Goal: Task Accomplishment & Management: Manage account settings

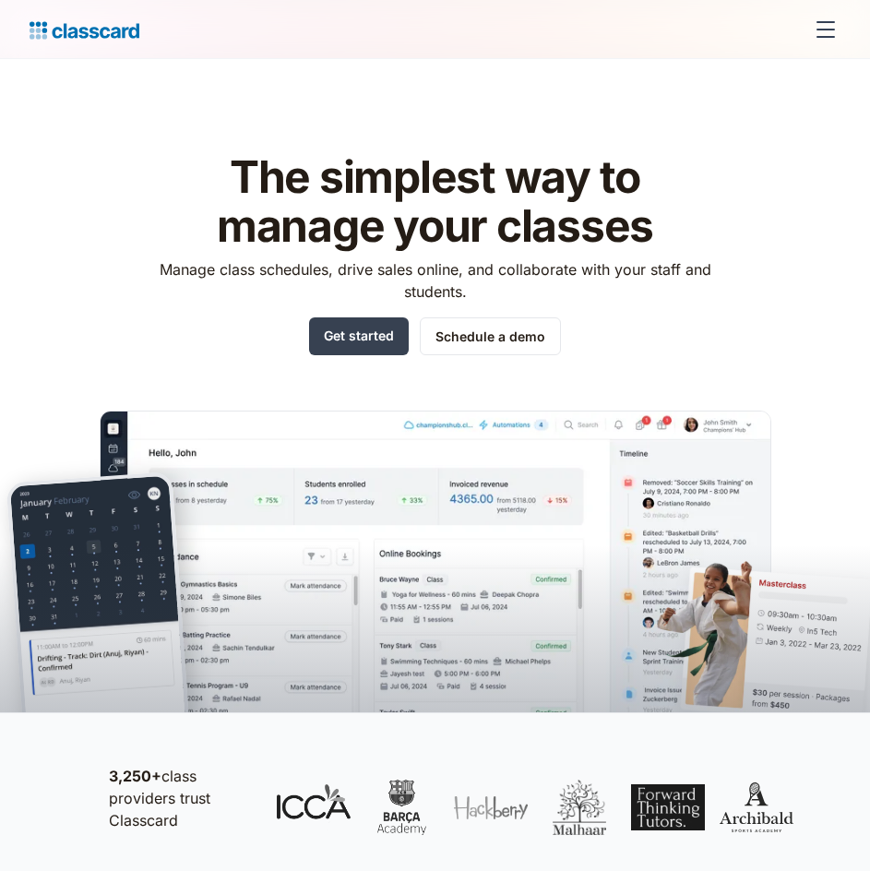
click at [841, 34] on div "menu" at bounding box center [826, 29] width 44 height 44
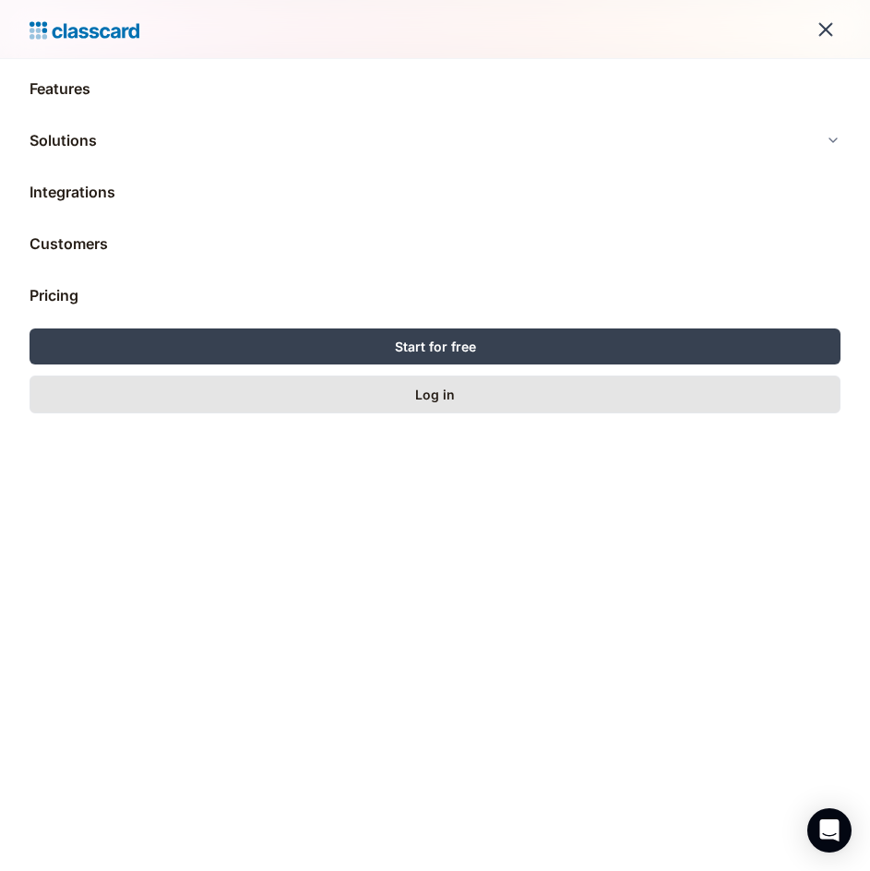
click at [439, 394] on div "Log in" at bounding box center [435, 394] width 40 height 19
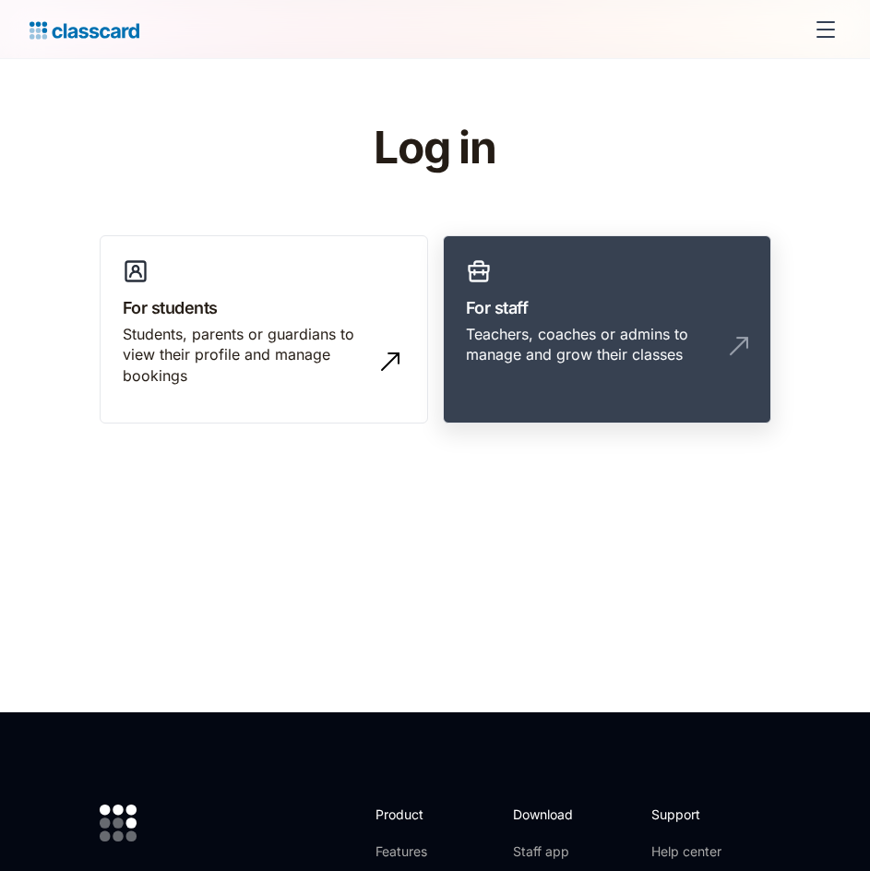
click at [518, 345] on div "Teachers, coaches or admins to manage and grow their classes" at bounding box center [588, 345] width 245 height 42
